Goal: Information Seeking & Learning: Learn about a topic

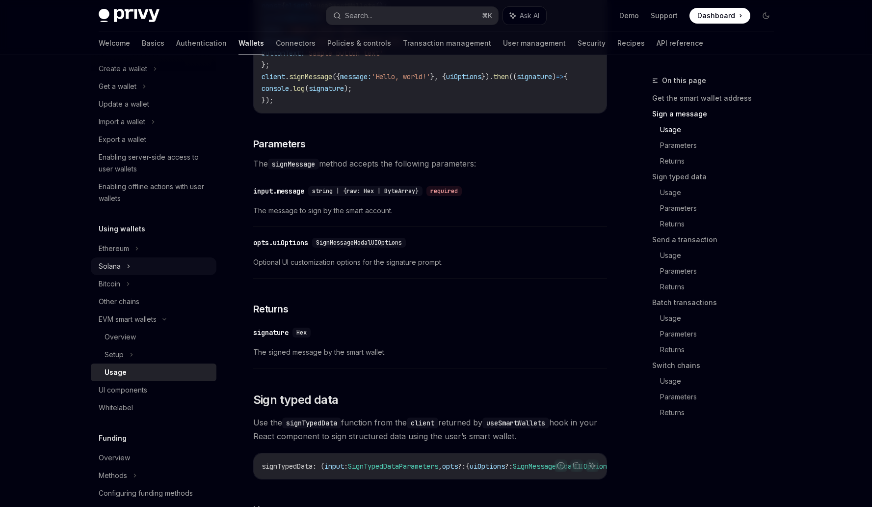
scroll to position [84, 0]
click at [134, 243] on div "Ethereum" at bounding box center [154, 248] width 126 height 18
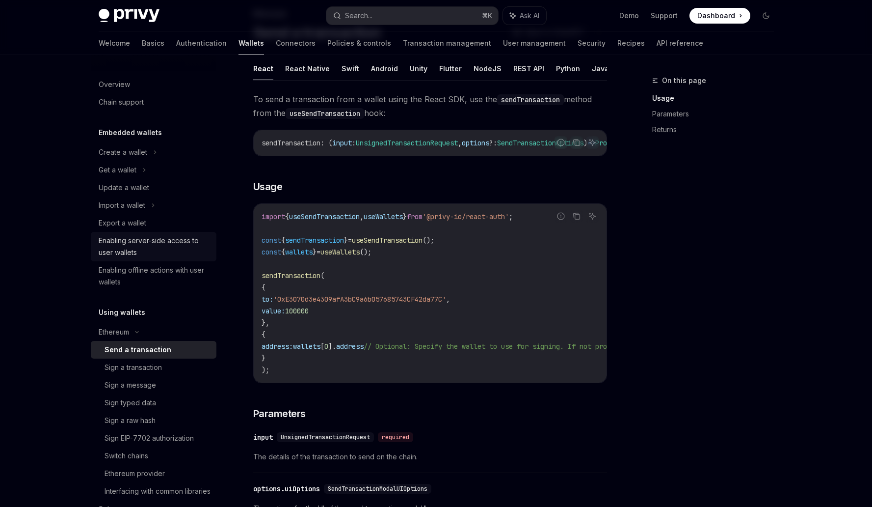
click at [148, 243] on div "Enabling server-side access to user wallets" at bounding box center [155, 247] width 112 height 24
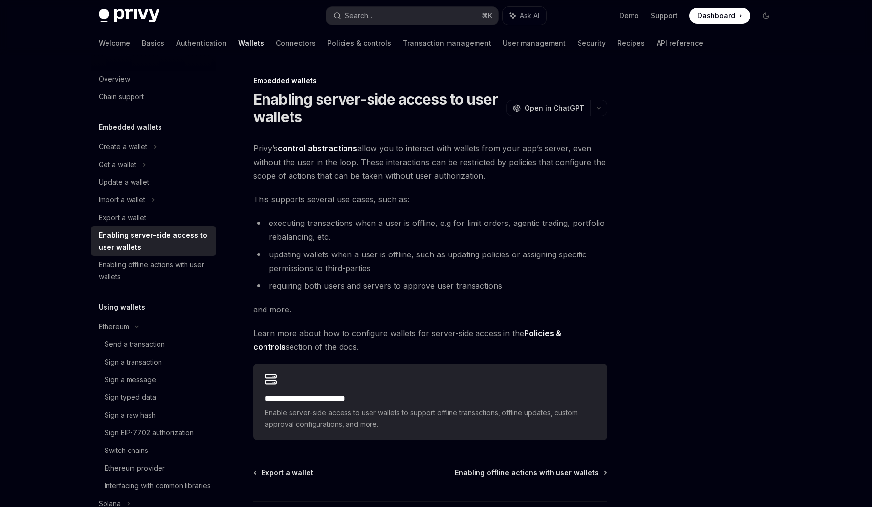
scroll to position [1, 0]
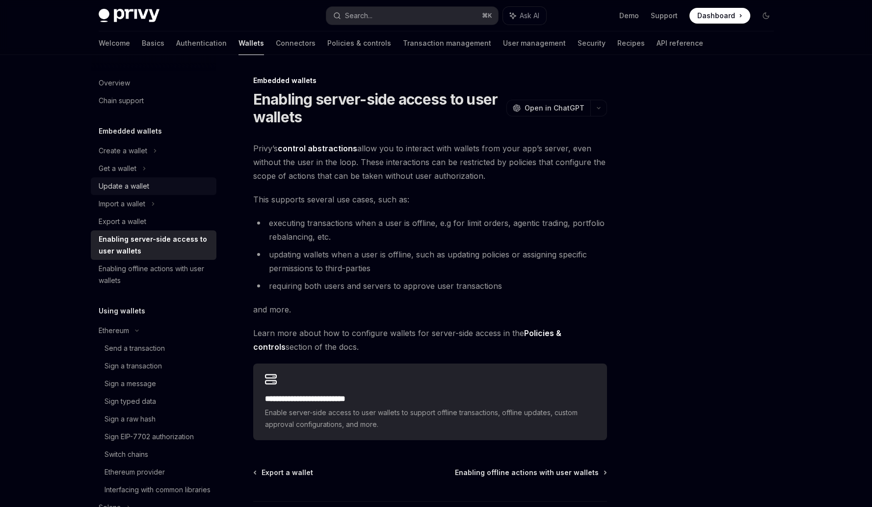
click at [146, 182] on div "Update a wallet" at bounding box center [124, 186] width 51 height 12
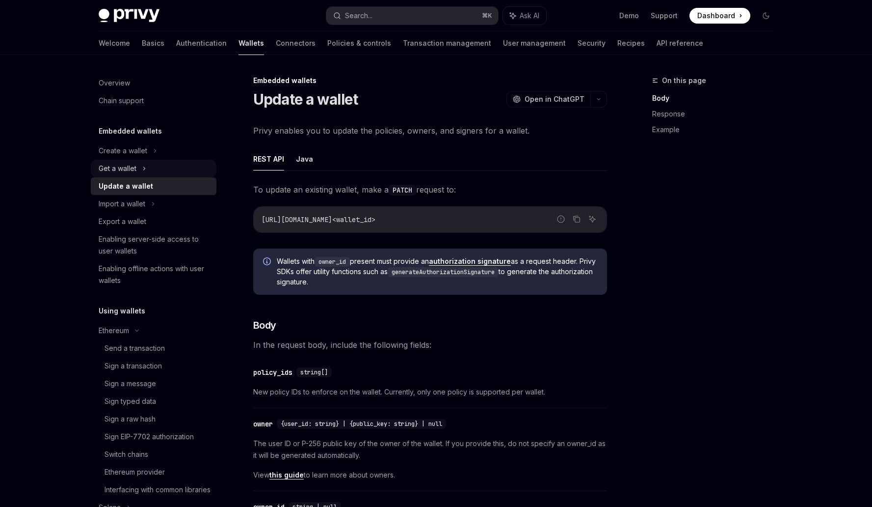
click at [152, 161] on div "Get a wallet" at bounding box center [154, 169] width 126 height 18
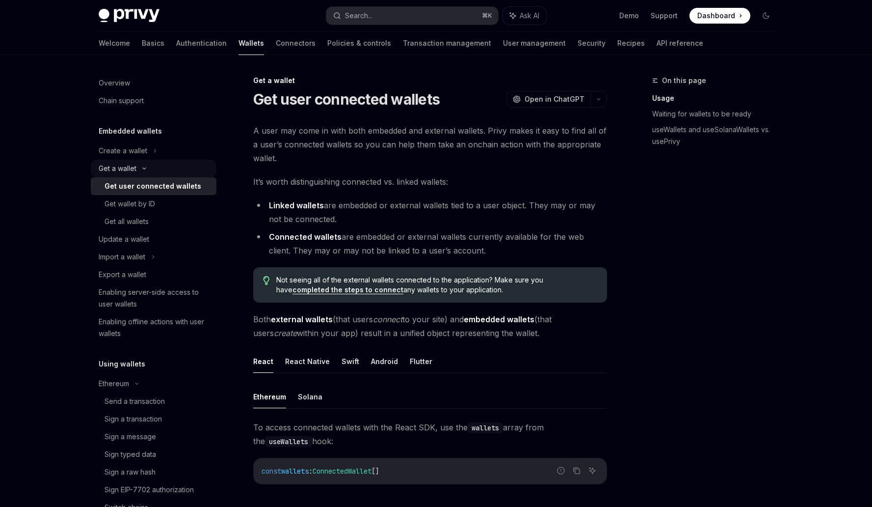
click at [145, 166] on icon at bounding box center [144, 168] width 12 height 4
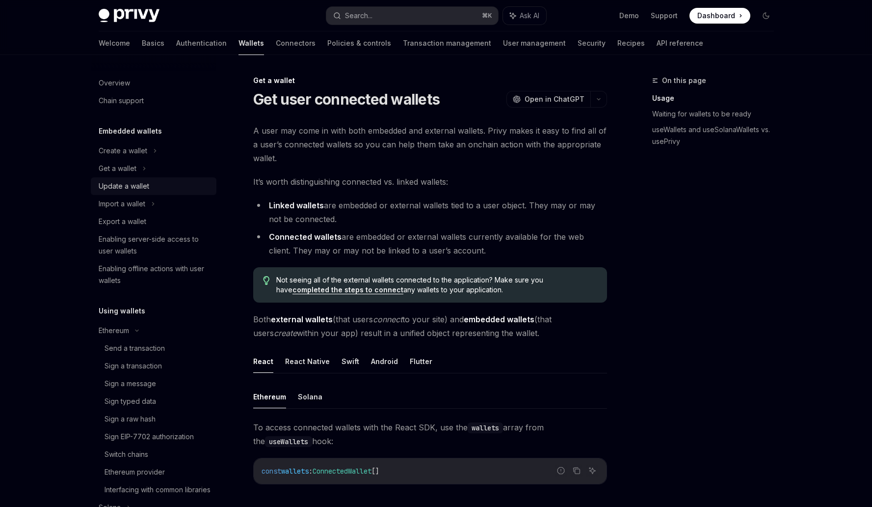
click at [150, 187] on div "Update a wallet" at bounding box center [155, 186] width 112 height 12
type textarea "*"
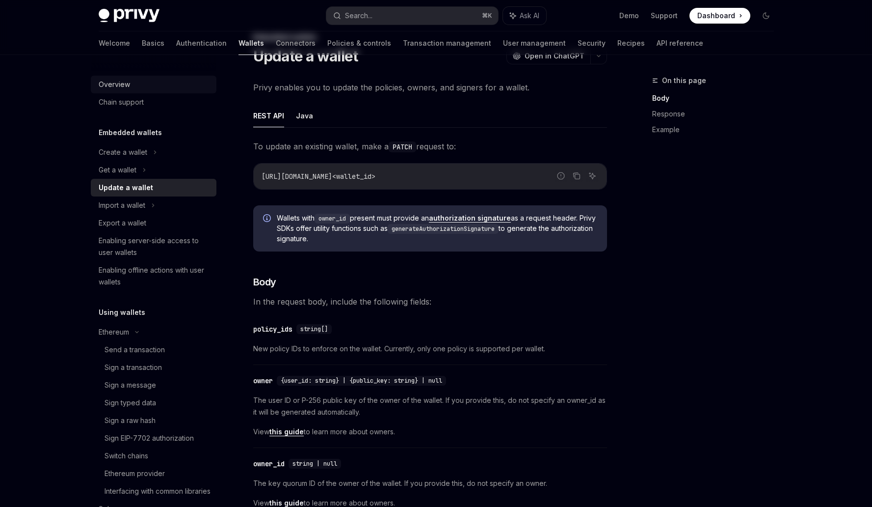
scroll to position [3, 0]
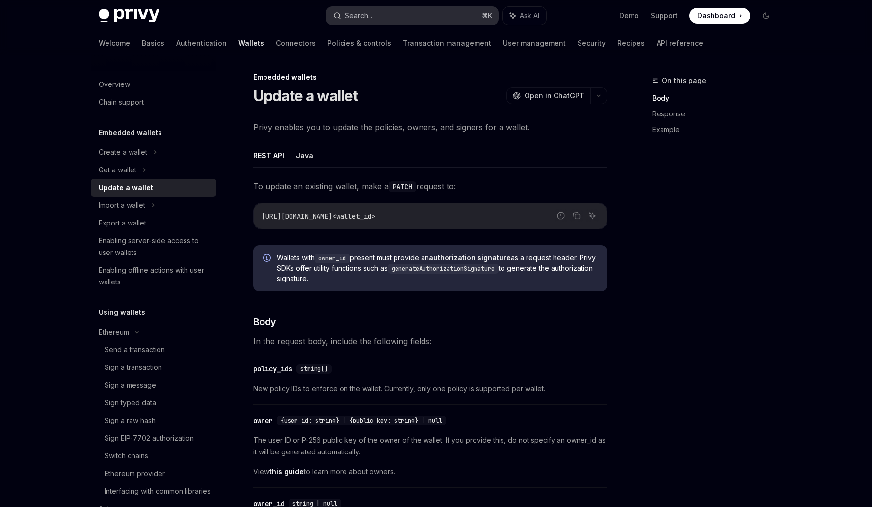
click at [403, 20] on button "Search... ⌘ K" at bounding box center [412, 16] width 172 height 18
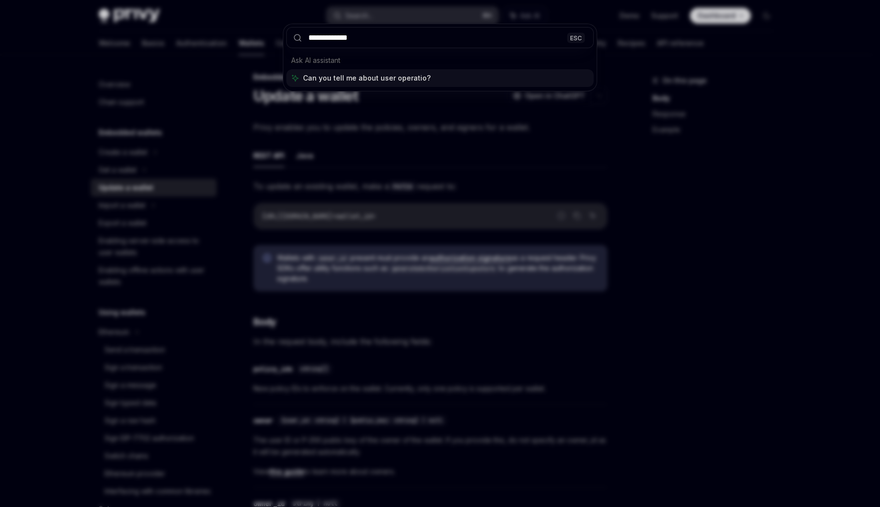
type input "**********"
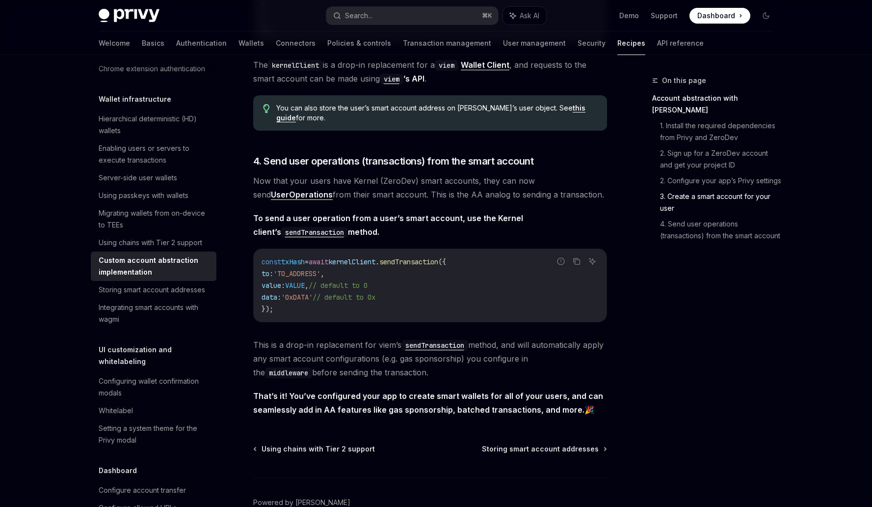
scroll to position [1917, 0]
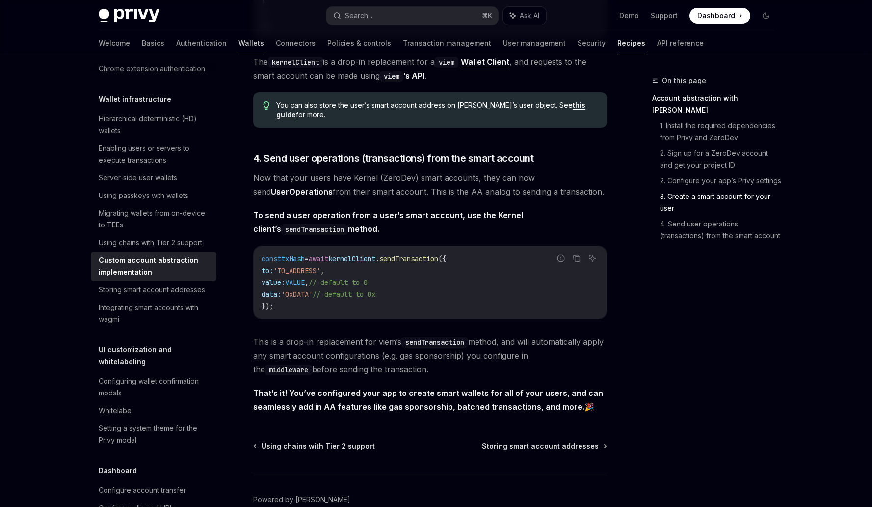
click at [239, 45] on link "Wallets" at bounding box center [252, 43] width 26 height 24
type textarea "*"
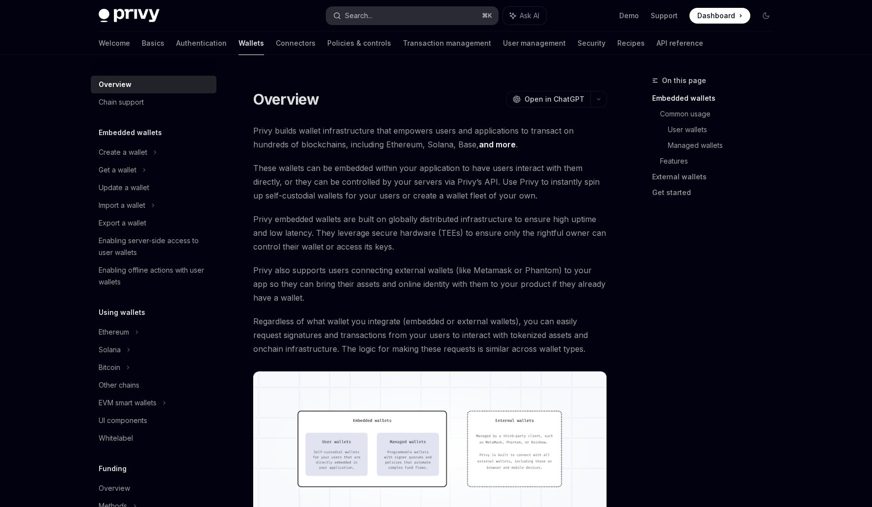
click at [392, 13] on button "Search... ⌘ K" at bounding box center [412, 16] width 172 height 18
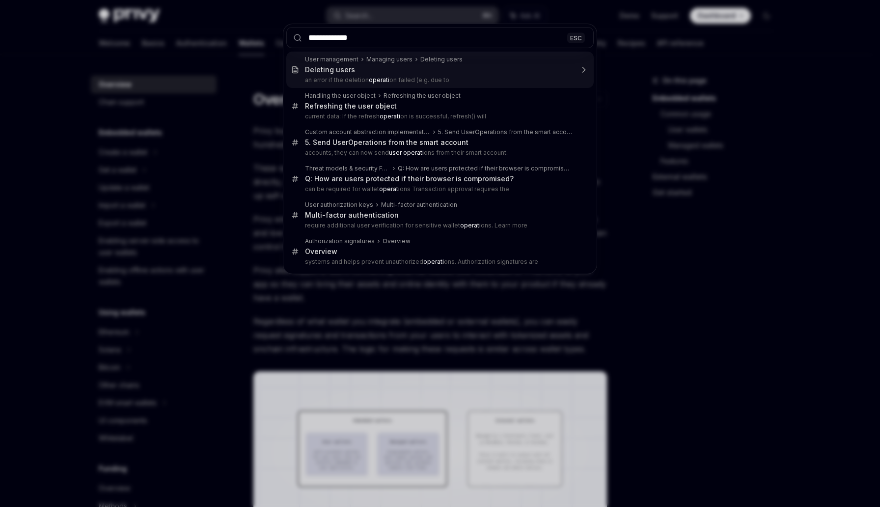
type input "**********"
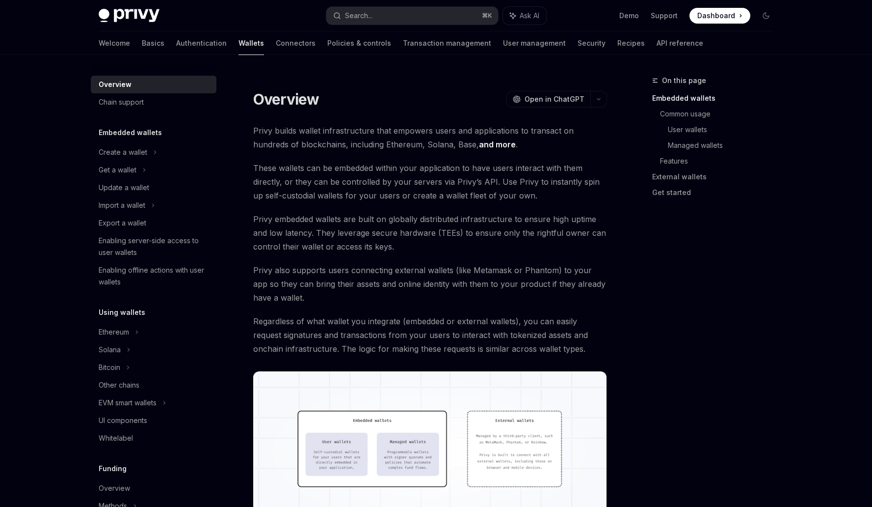
type textarea "*"
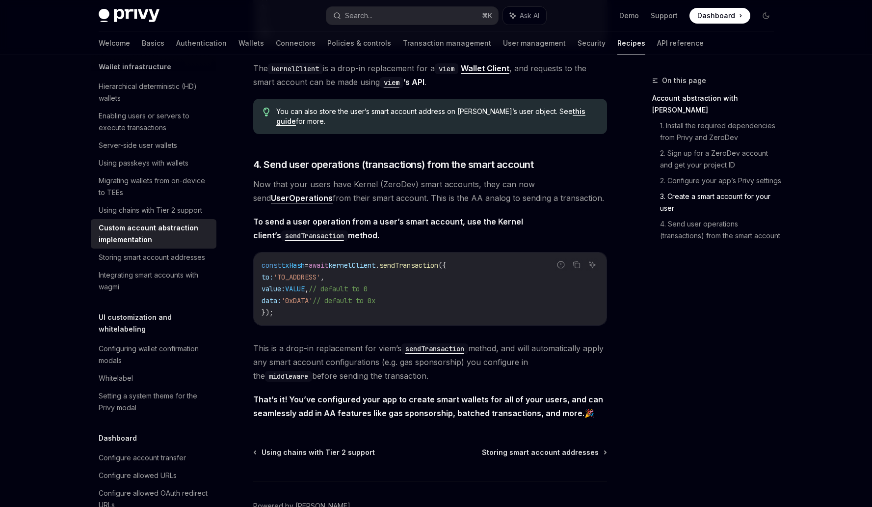
scroll to position [1909, 0]
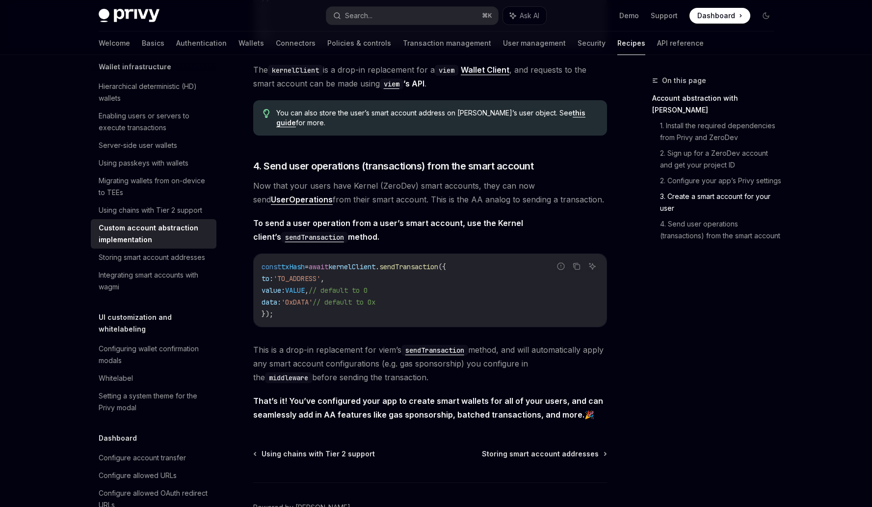
click at [279, 204] on strong "UserOperations" at bounding box center [302, 199] width 62 height 10
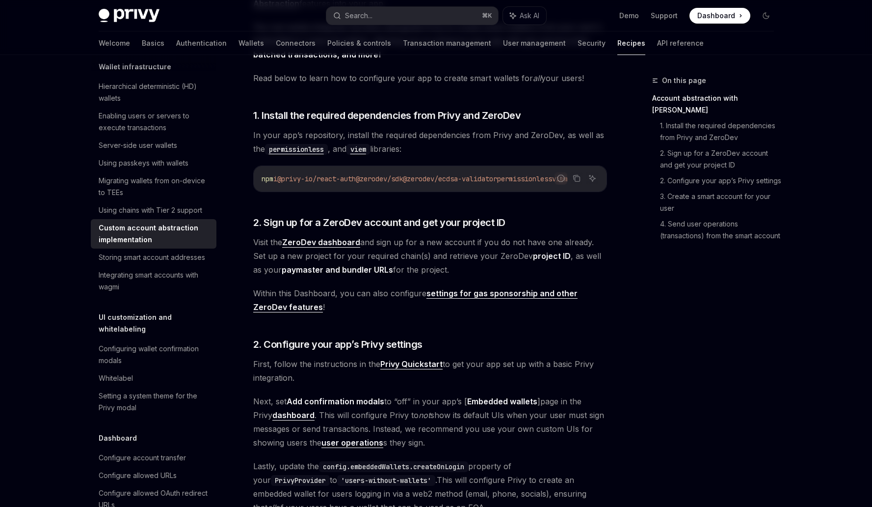
scroll to position [0, 25]
